Goal: Navigation & Orientation: Find specific page/section

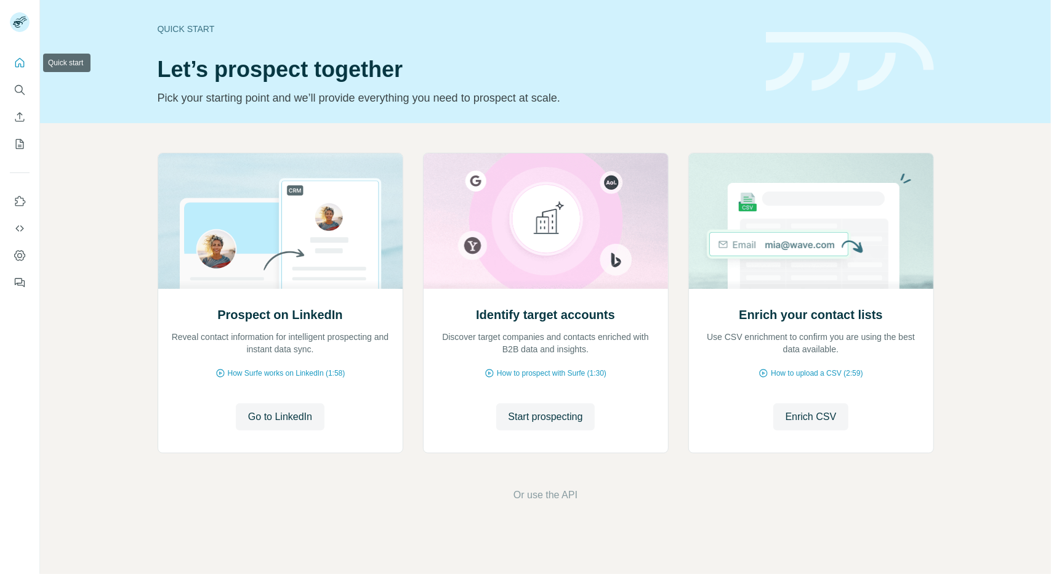
click at [12, 63] on button "Quick start" at bounding box center [20, 63] width 20 height 22
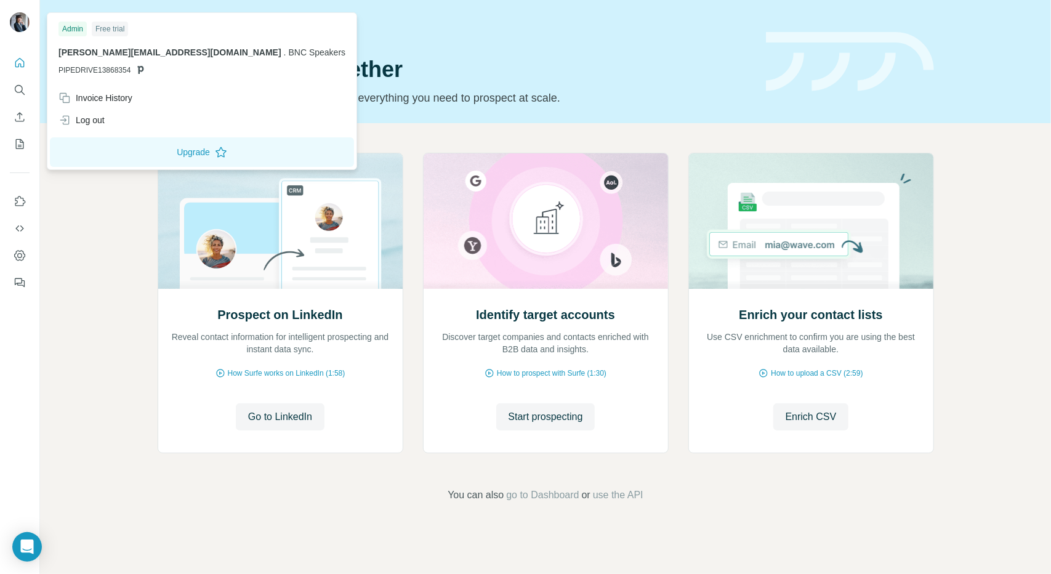
click at [14, 22] on img at bounding box center [20, 22] width 20 height 20
click at [65, 288] on div "Prospect on LinkedIn Reveal contact information for intelligent prospecting and…" at bounding box center [545, 327] width 1011 height 409
click at [14, 30] on img at bounding box center [20, 22] width 20 height 20
click at [112, 25] on div "Free trial" at bounding box center [110, 29] width 36 height 15
click at [17, 18] on img at bounding box center [20, 22] width 20 height 20
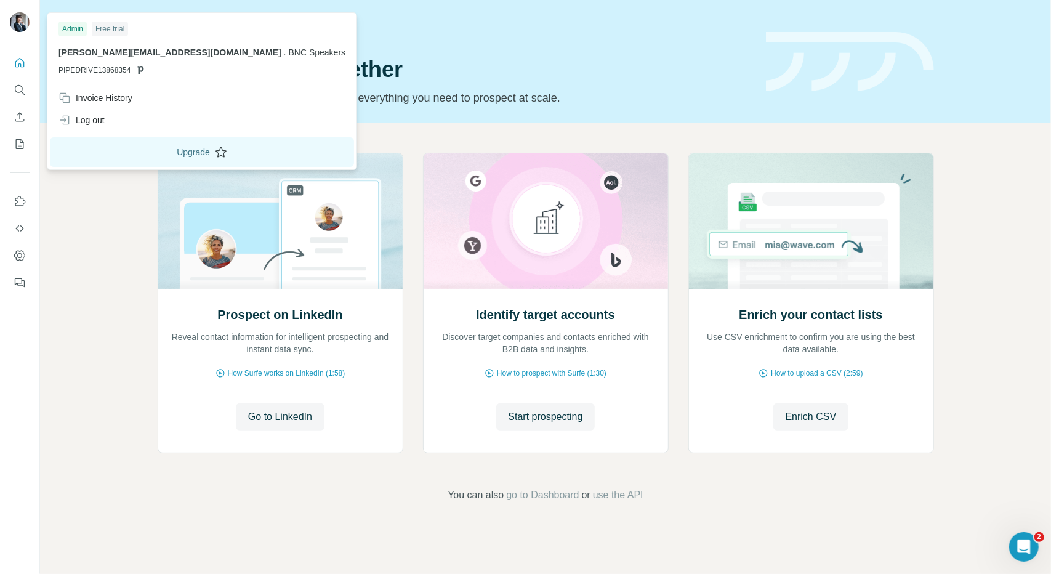
click at [117, 148] on button "Upgrade" at bounding box center [202, 152] width 304 height 30
click at [76, 236] on div "Prospect on LinkedIn Reveal contact information for intelligent prospecting and…" at bounding box center [545, 327] width 1011 height 409
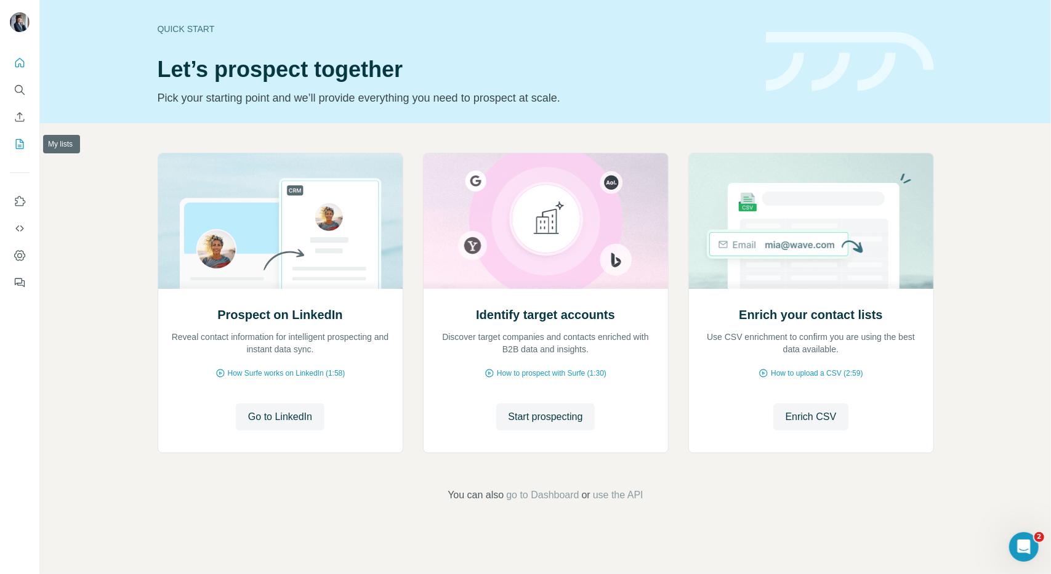
click at [10, 140] on button "My lists" at bounding box center [20, 144] width 20 height 22
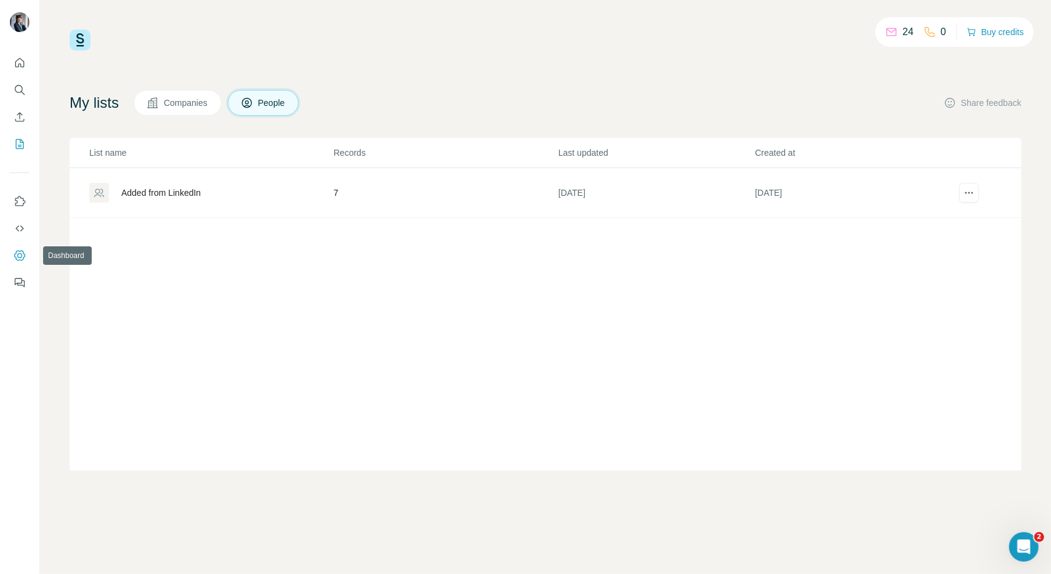
click at [23, 254] on icon "Dashboard" at bounding box center [20, 255] width 12 height 12
click at [21, 259] on icon "Dashboard" at bounding box center [20, 255] width 12 height 12
